Goal: Task Accomplishment & Management: Manage account settings

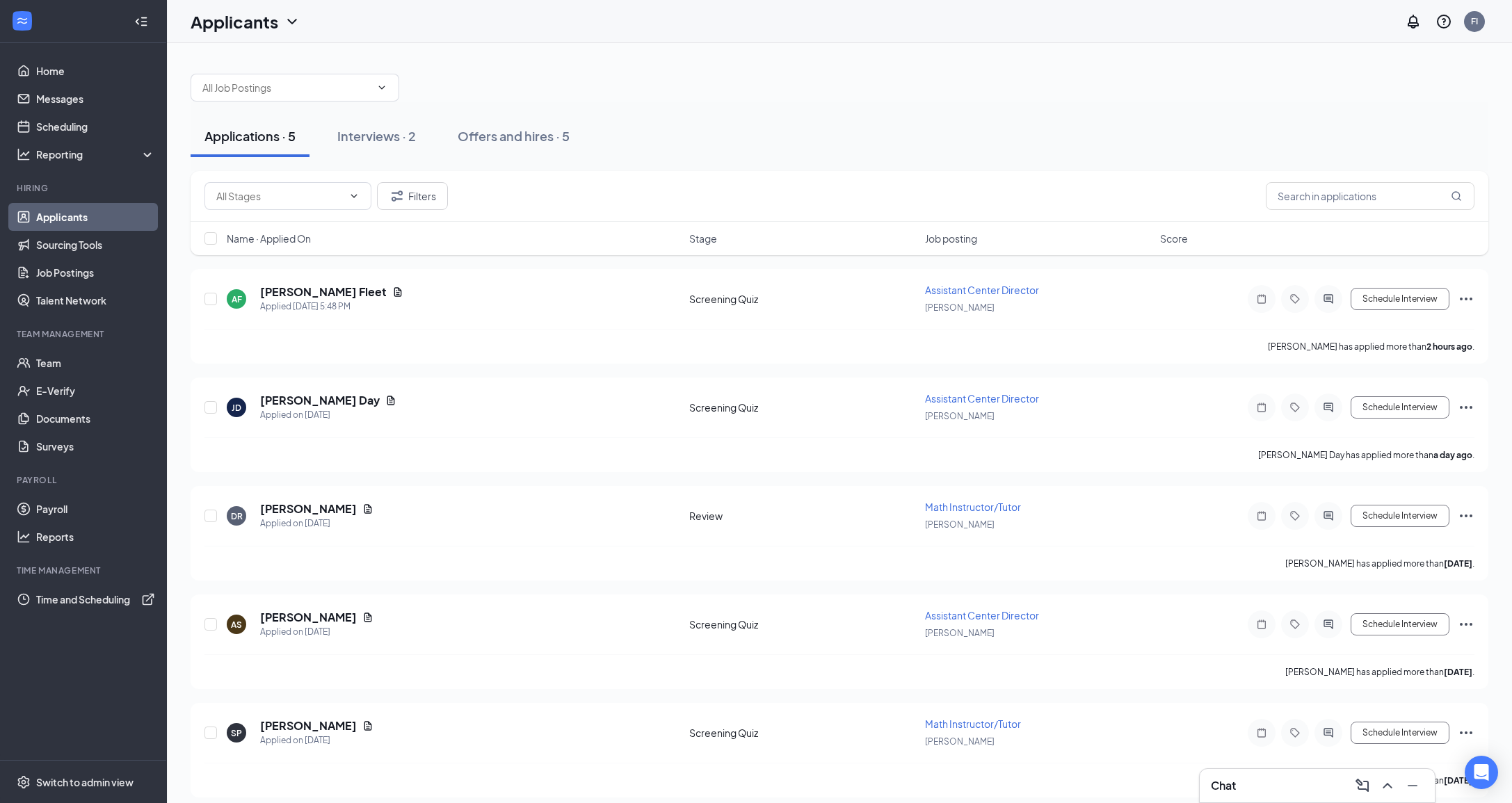
scroll to position [11, 0]
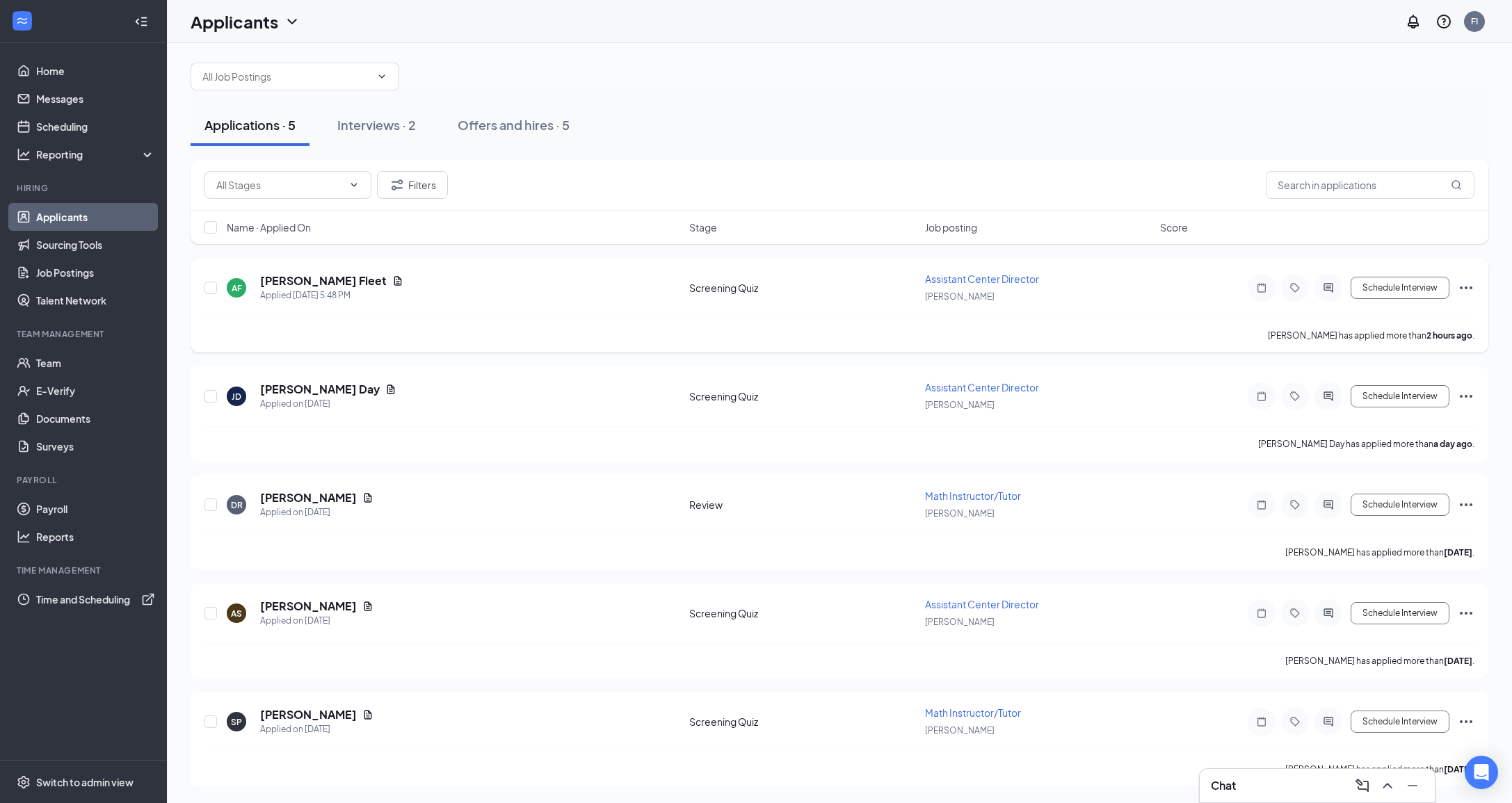
drag, startPoint x: 1467, startPoint y: 288, endPoint x: 1461, endPoint y: 301, distance: 14.3
click at [1467, 288] on icon "Ellipses" at bounding box center [1466, 288] width 12 height 3
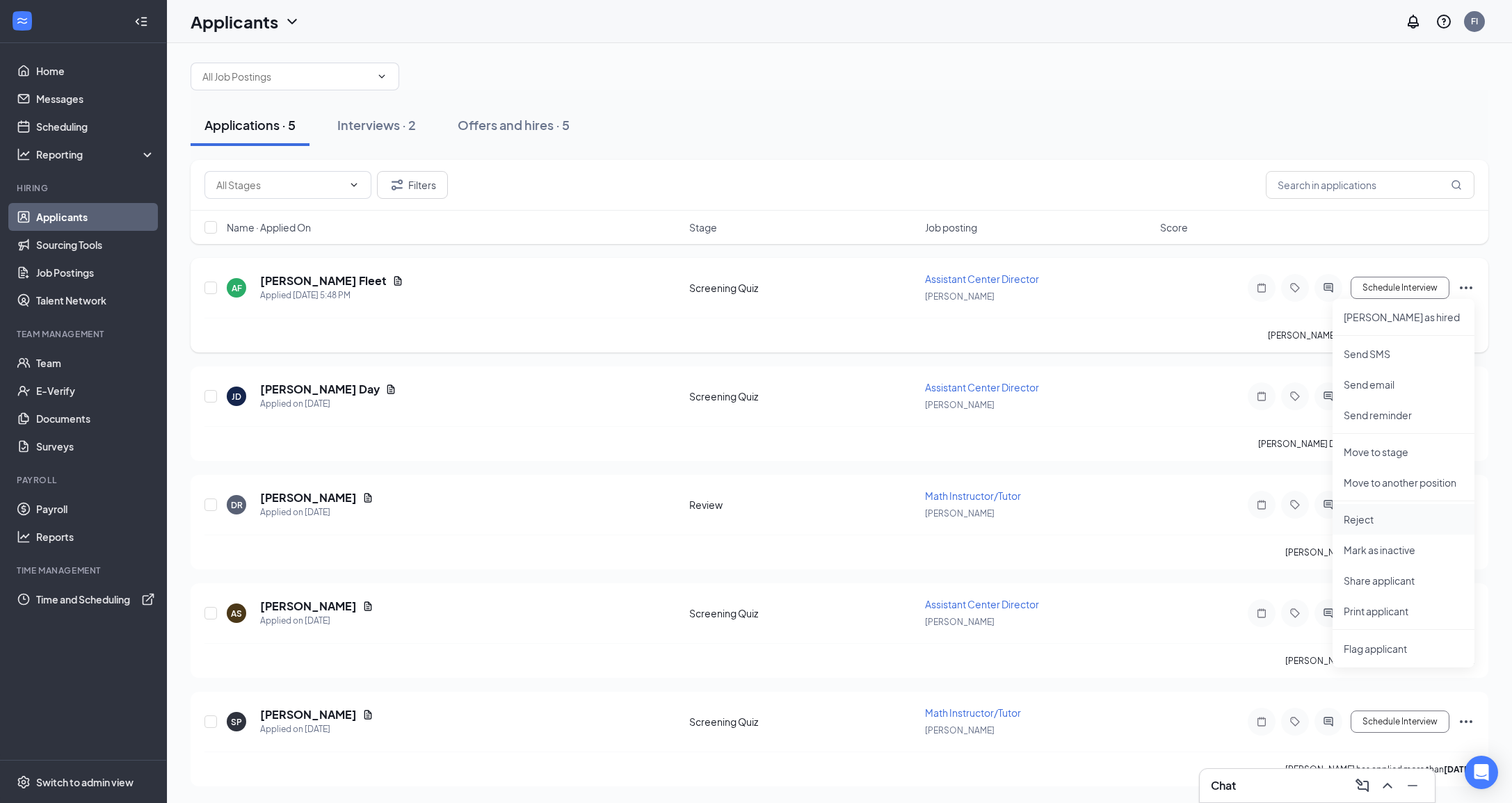
click at [1359, 521] on p "Reject" at bounding box center [1403, 520] width 120 height 14
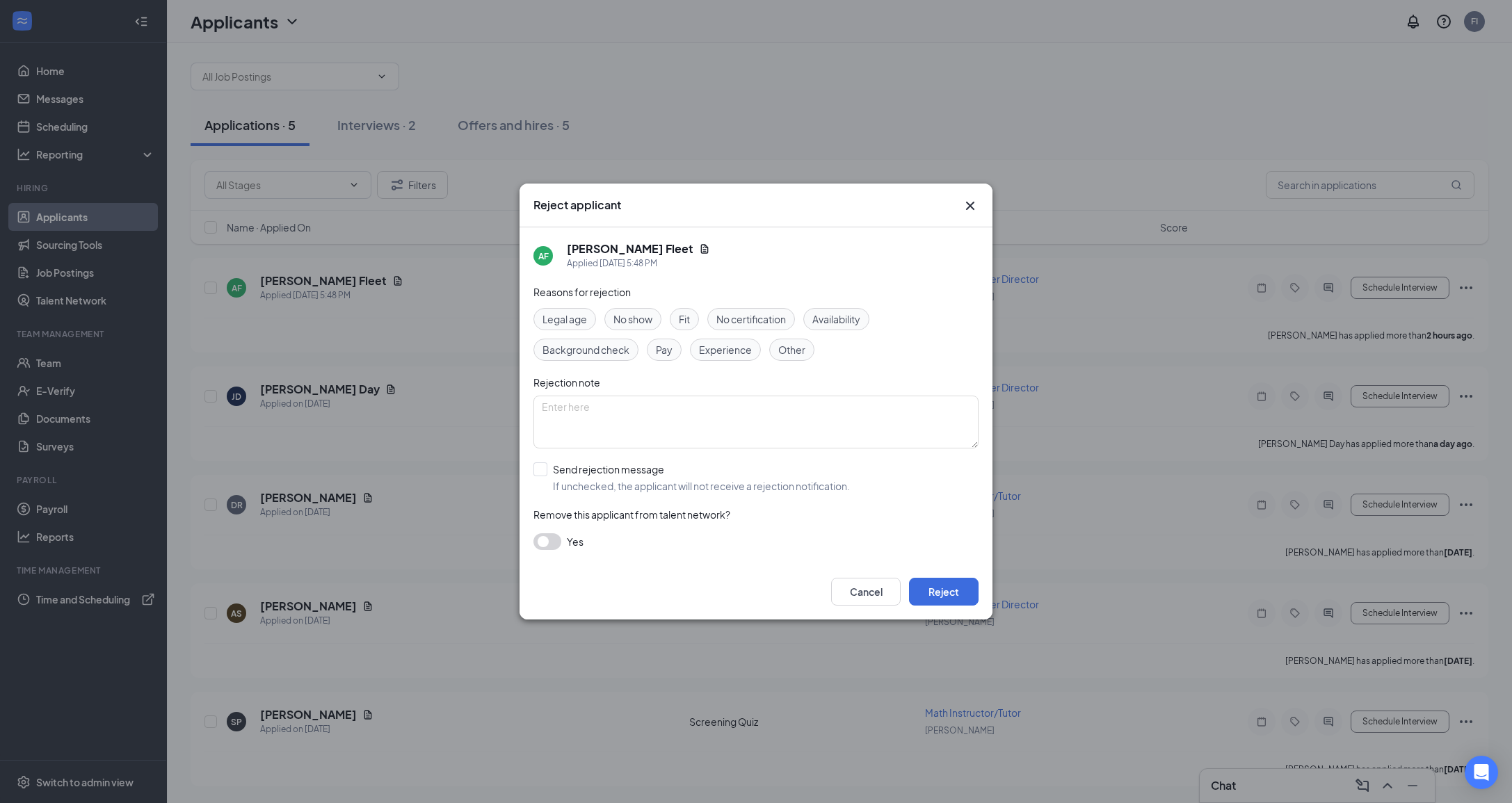
click at [690, 325] on span "Fit" at bounding box center [685, 319] width 11 height 16
drag, startPoint x: 729, startPoint y: 279, endPoint x: 726, endPoint y: 334, distance: 55.1
click at [728, 279] on div "[PERSON_NAME] Fleet Applied [DATE] 5:48 PM" at bounding box center [756, 255] width 445 height 57
drag, startPoint x: 939, startPoint y: 593, endPoint x: 952, endPoint y: 589, distance: 13.6
click at [942, 593] on button "Reject" at bounding box center [944, 592] width 70 height 28
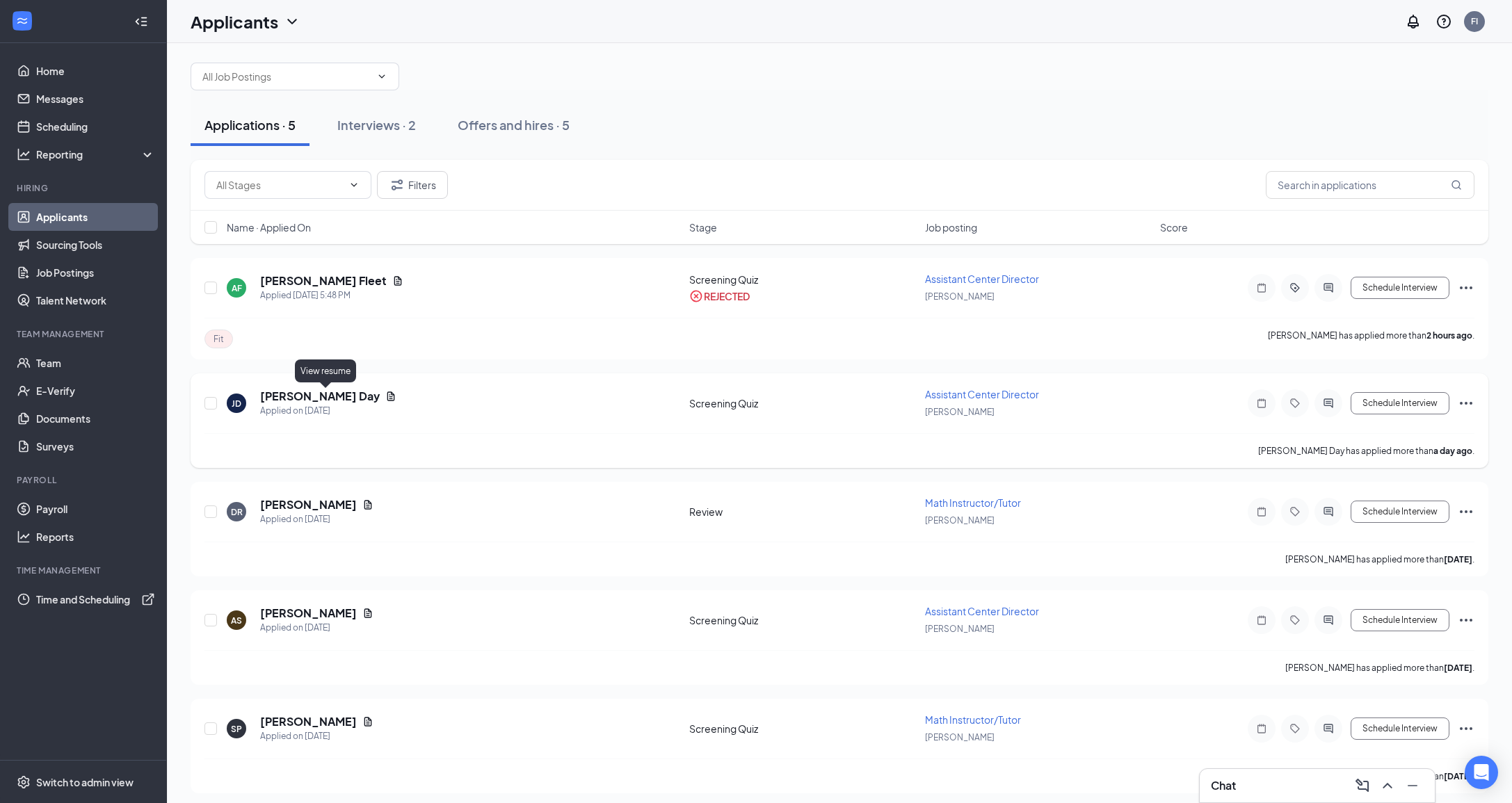
click at [388, 397] on icon "Document" at bounding box center [392, 396] width 8 height 9
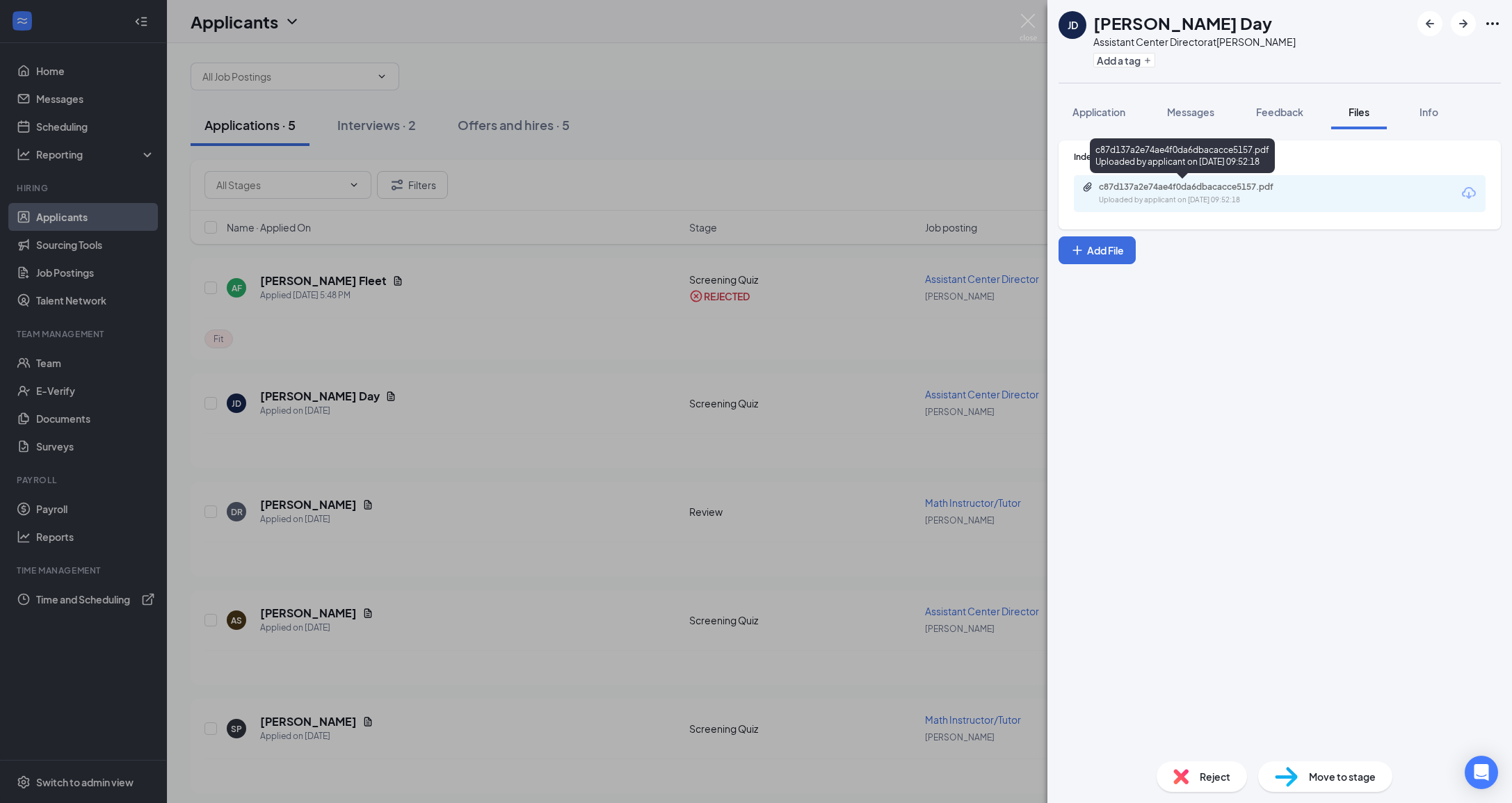
click at [1290, 198] on div "Uploaded by applicant on [DATE] 09:52:18" at bounding box center [1203, 200] width 209 height 11
click at [1030, 27] on img at bounding box center [1028, 27] width 17 height 27
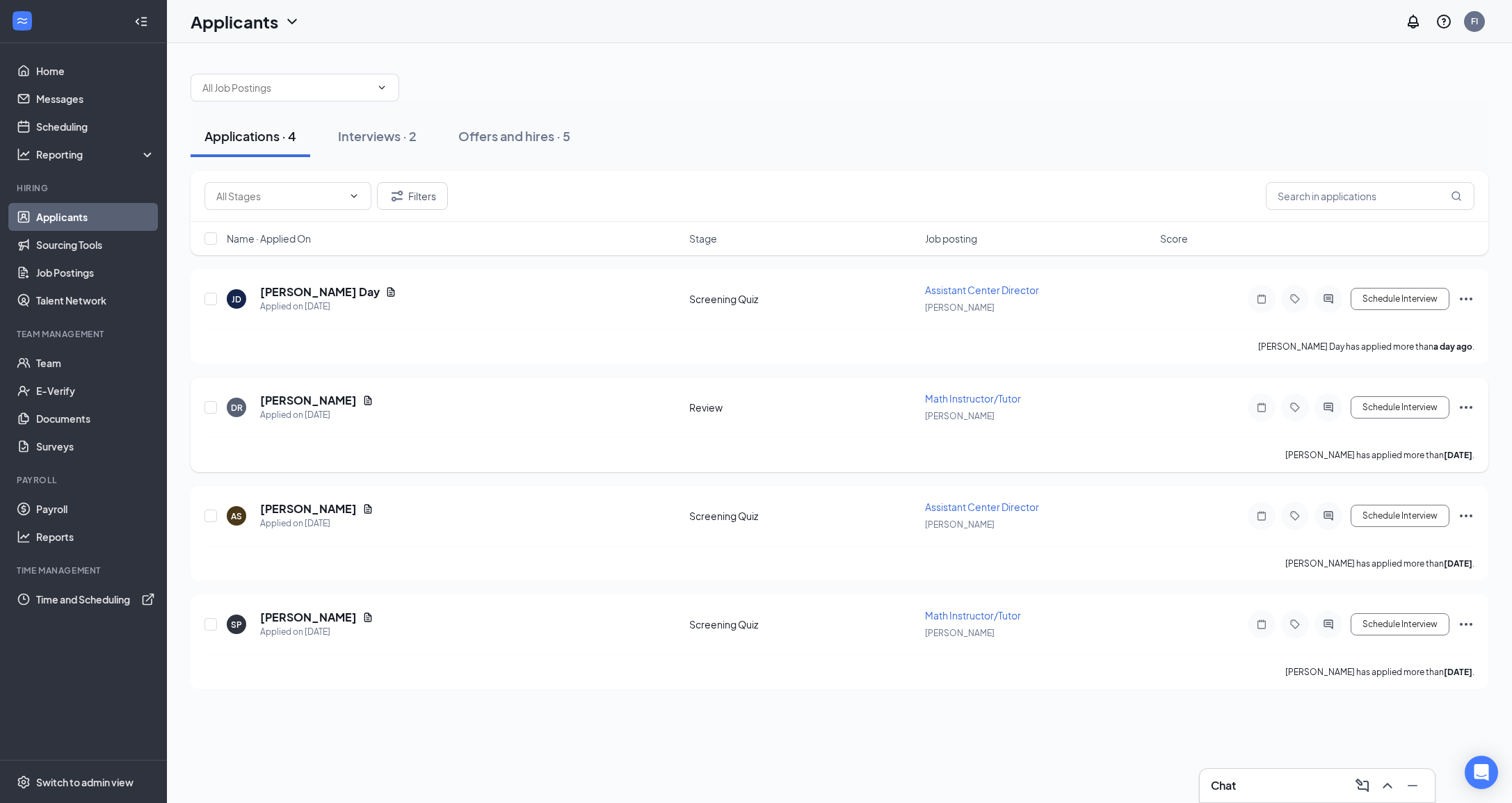
scroll to position [18, 0]
drag, startPoint x: 1463, startPoint y: 284, endPoint x: 1436, endPoint y: 297, distance: 30.0
click at [1461, 290] on icon "Ellipses" at bounding box center [1465, 298] width 16 height 16
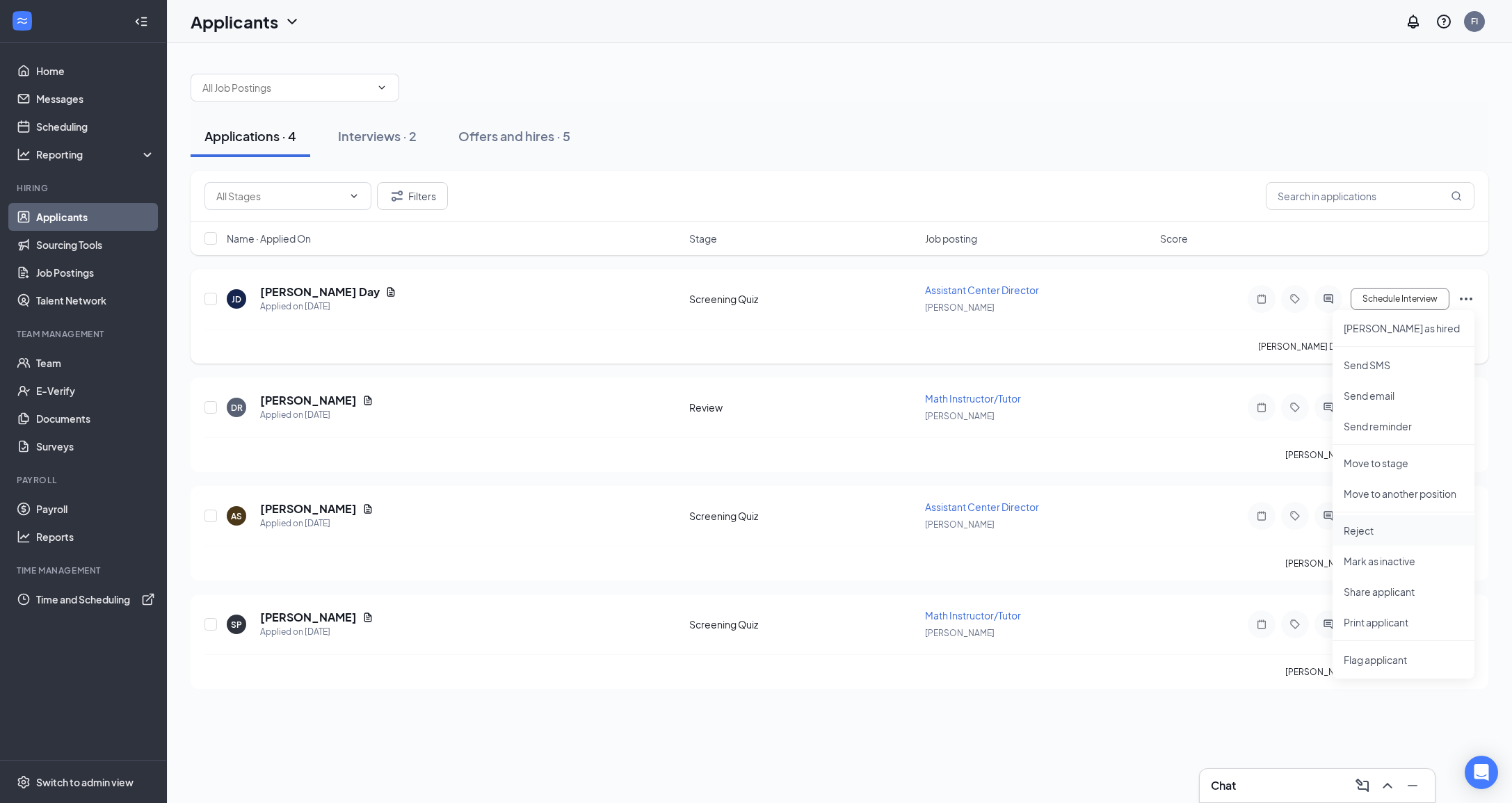
click at [1359, 523] on p "Reject" at bounding box center [1403, 530] width 120 height 14
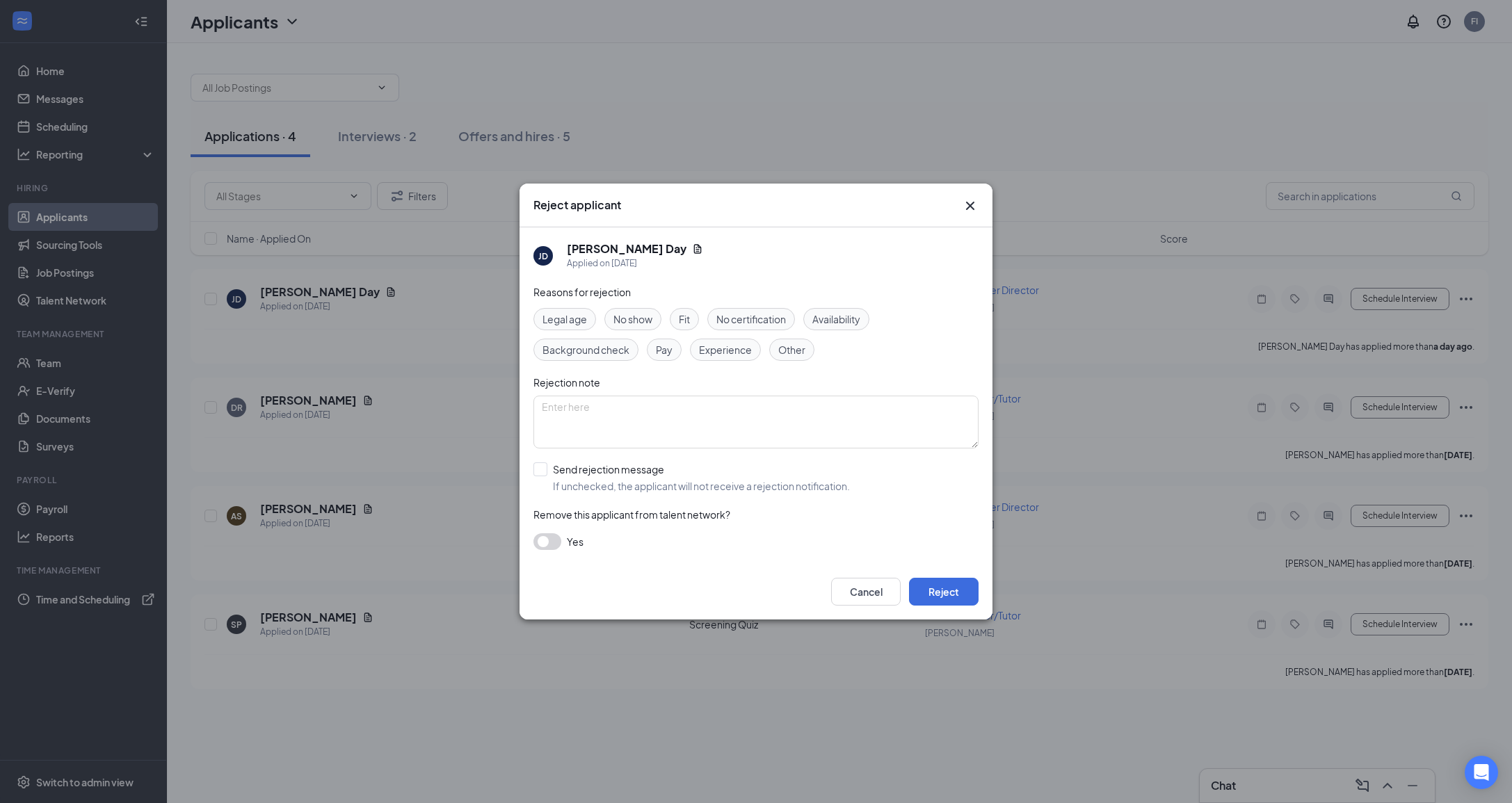
drag, startPoint x: 687, startPoint y: 302, endPoint x: 750, endPoint y: 370, distance: 92.7
click at [687, 302] on div "Reasons for rejection Legal age No show Fit No certification Availability Backg…" at bounding box center [756, 424] width 445 height 280
click at [683, 301] on div "Reasons for rejection Legal age No show Fit No certification Availability Backg…" at bounding box center [756, 424] width 445 height 280
click at [691, 301] on div "Reasons for rejection Legal age No show Fit No certification Availability Backg…" at bounding box center [756, 424] width 445 height 280
click at [690, 303] on div "Reasons for rejection Legal age No show Fit No certification Availability Backg…" at bounding box center [756, 424] width 445 height 280
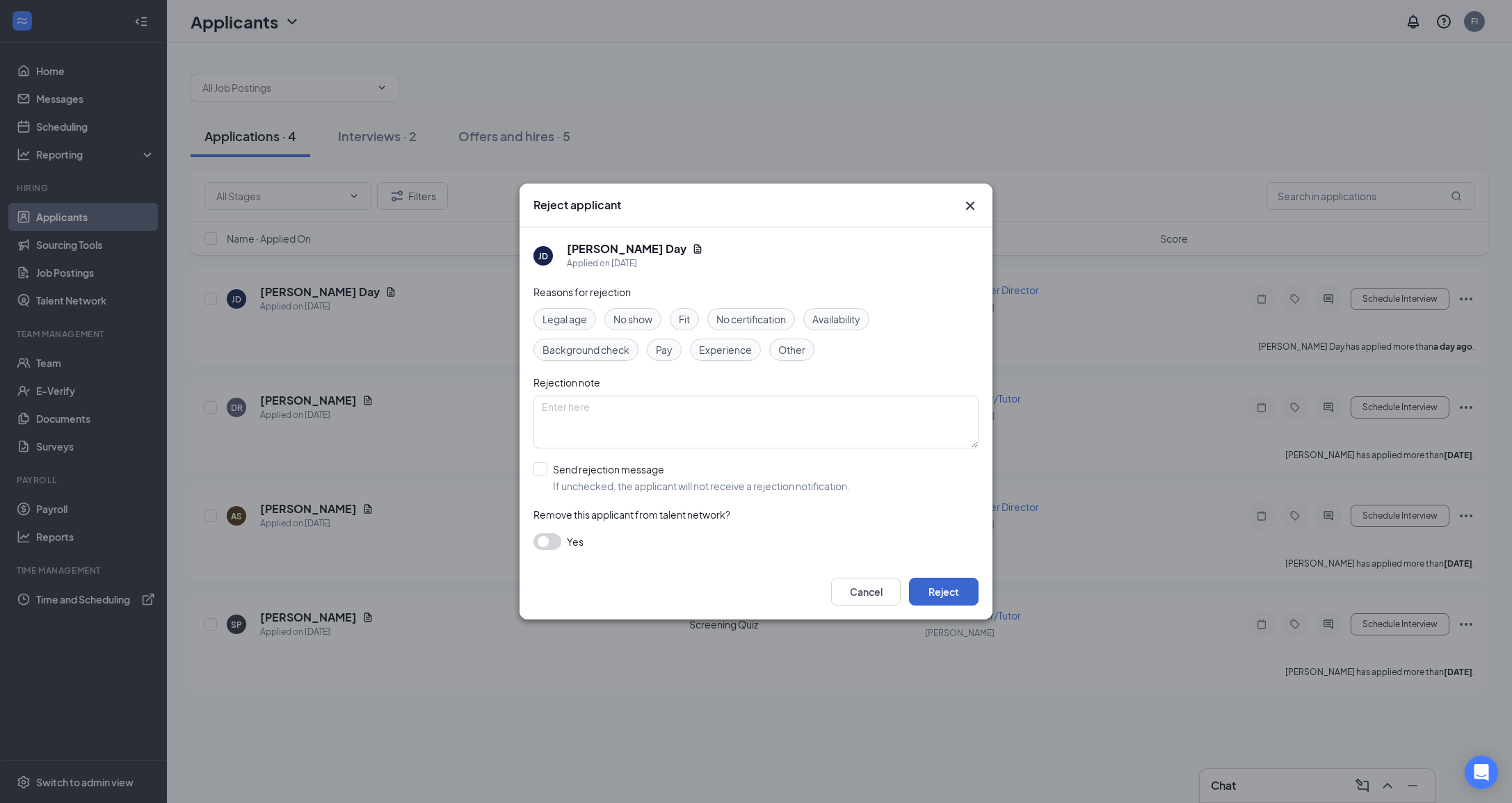
drag, startPoint x: 960, startPoint y: 580, endPoint x: 952, endPoint y: 581, distance: 8.1
click at [959, 580] on button "Reject" at bounding box center [944, 592] width 70 height 28
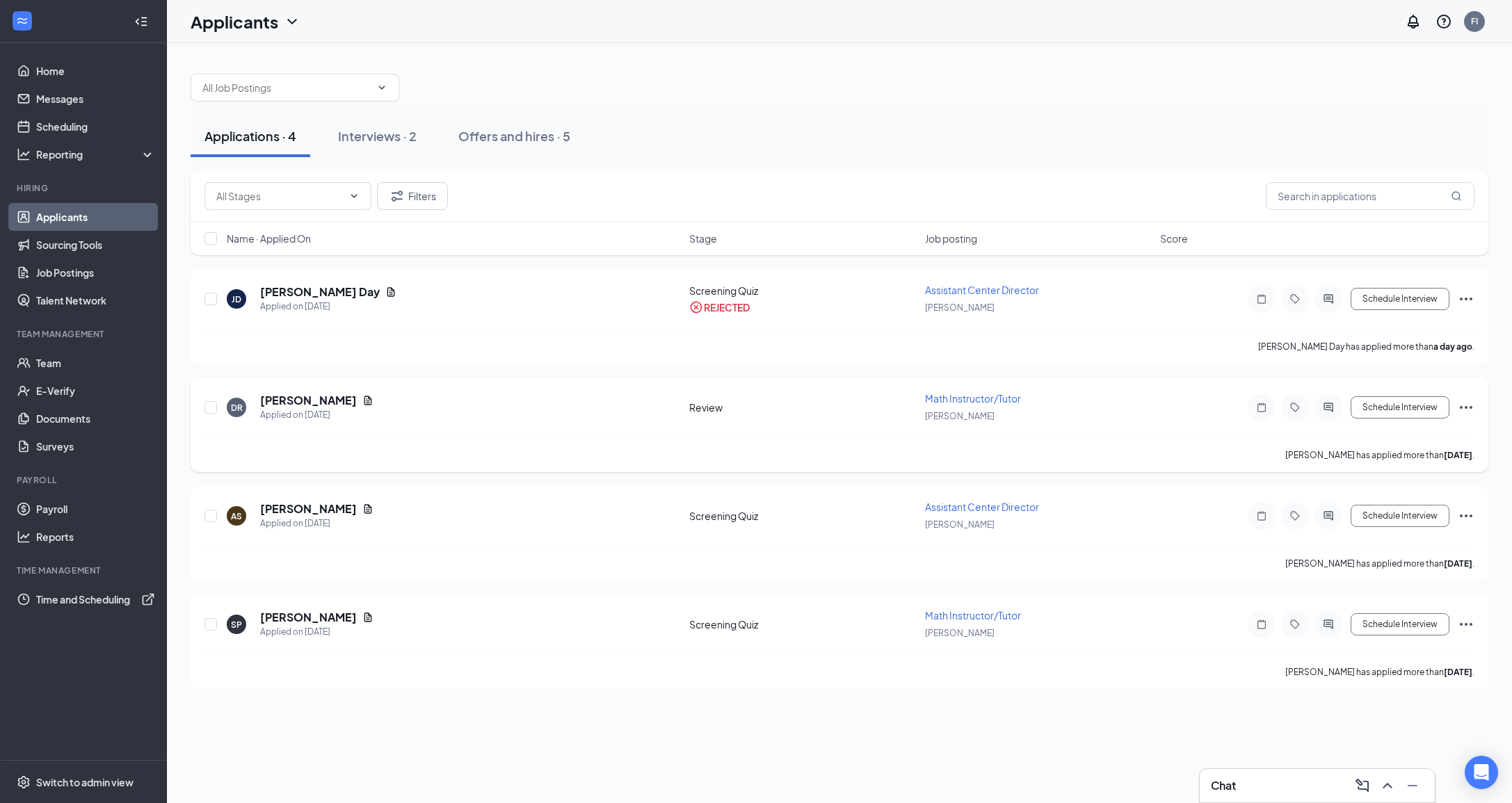
drag, startPoint x: 1469, startPoint y: 389, endPoint x: 1455, endPoint y: 392, distance: 14.3
click at [1469, 399] on icon "Ellipses" at bounding box center [1465, 407] width 16 height 16
click at [1357, 601] on p "Reject" at bounding box center [1403, 608] width 120 height 14
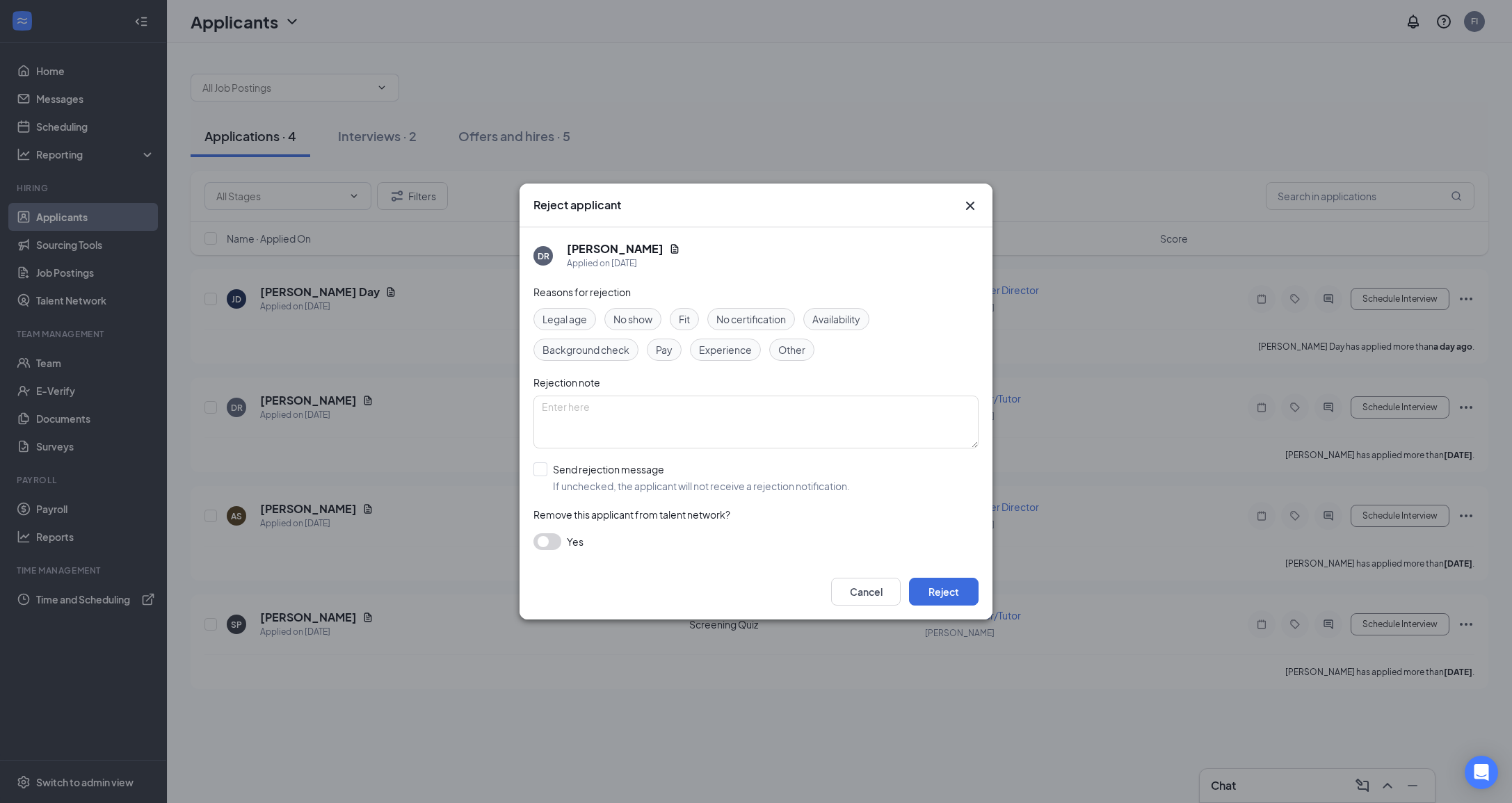
drag, startPoint x: 681, startPoint y: 303, endPoint x: 704, endPoint y: 318, distance: 27.5
click at [680, 303] on div "Reasons for rejection Legal age No show Fit No certification Availability Backg…" at bounding box center [756, 424] width 445 height 280
drag, startPoint x: 687, startPoint y: 301, endPoint x: 699, endPoint y: 308, distance: 13.9
click at [685, 301] on div "Reasons for rejection Legal age No show Fit No certification Availability Backg…" at bounding box center [756, 424] width 445 height 280
click at [685, 304] on div "Reasons for rejection Legal age No show Fit No certification Availability Backg…" at bounding box center [756, 424] width 445 height 280
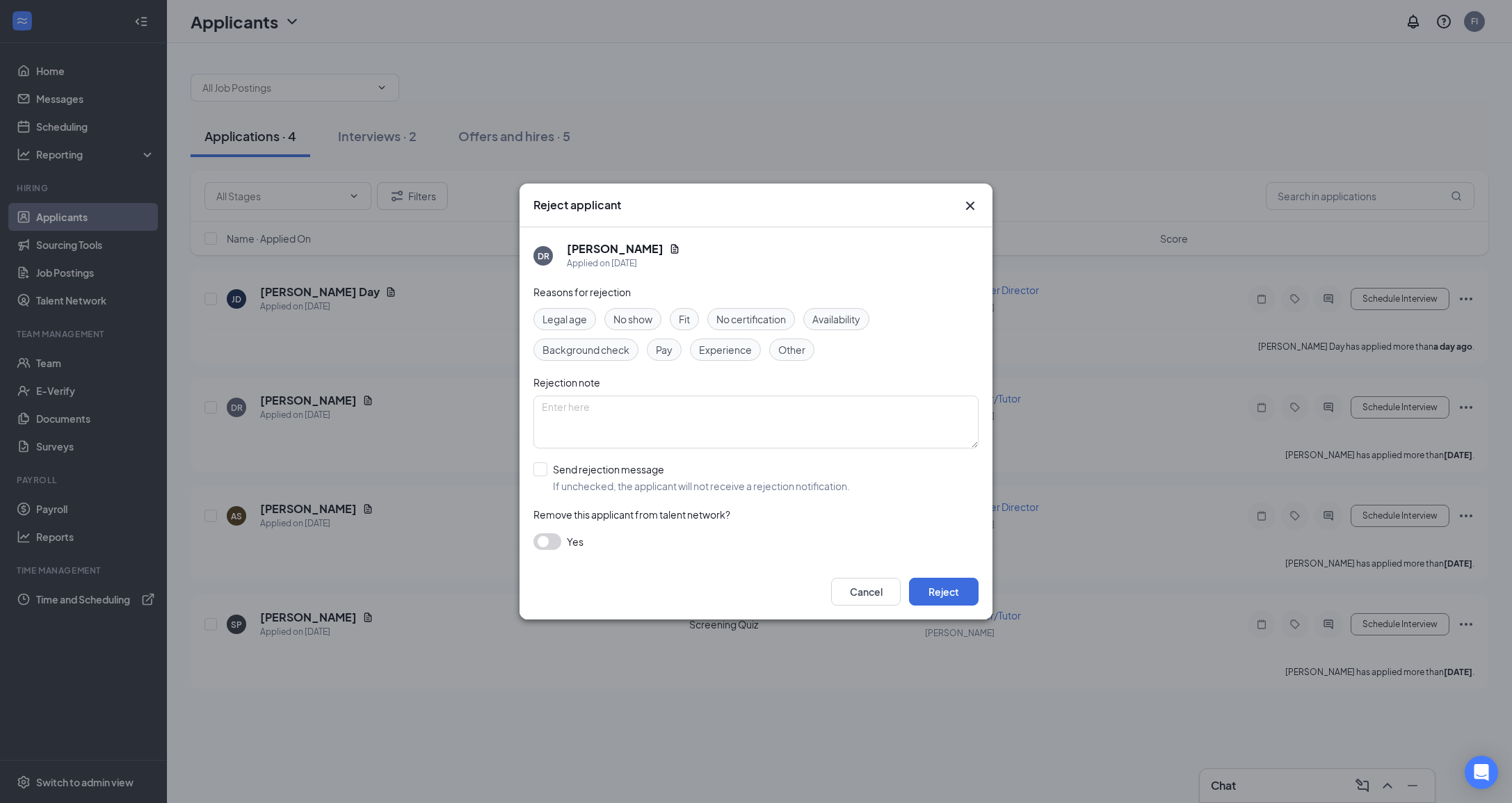
drag, startPoint x: 685, startPoint y: 303, endPoint x: 689, endPoint y: 315, distance: 12.6
click at [684, 304] on div "Reasons for rejection Legal age No show Fit No certification Availability Backg…" at bounding box center [756, 424] width 445 height 280
click at [945, 574] on div "Cancel Reject" at bounding box center [756, 592] width 473 height 56
